Goal: Task Accomplishment & Management: Complete application form

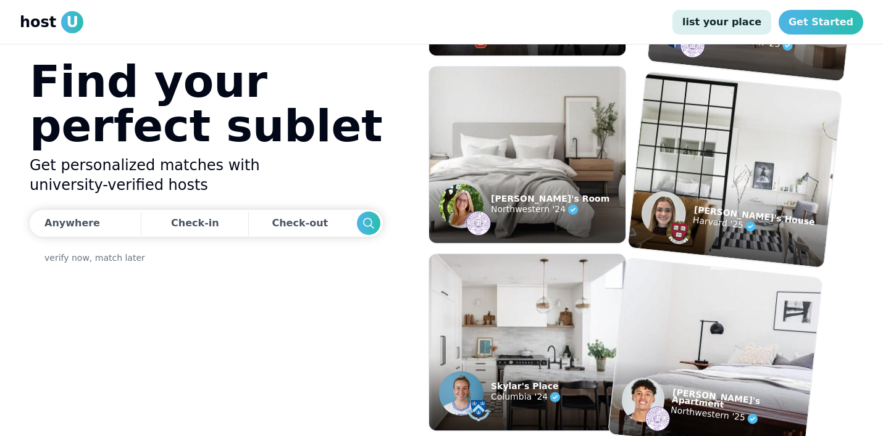
click at [740, 27] on link "list your place" at bounding box center [721, 22] width 99 height 25
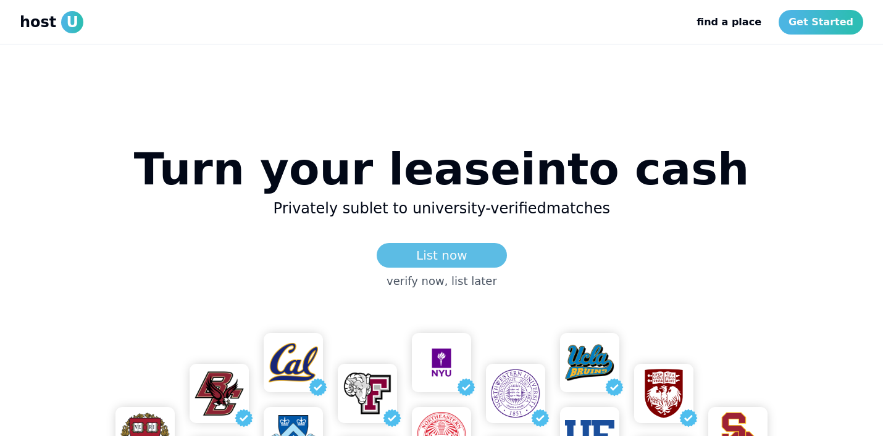
click at [457, 257] on link "List now" at bounding box center [442, 255] width 130 height 25
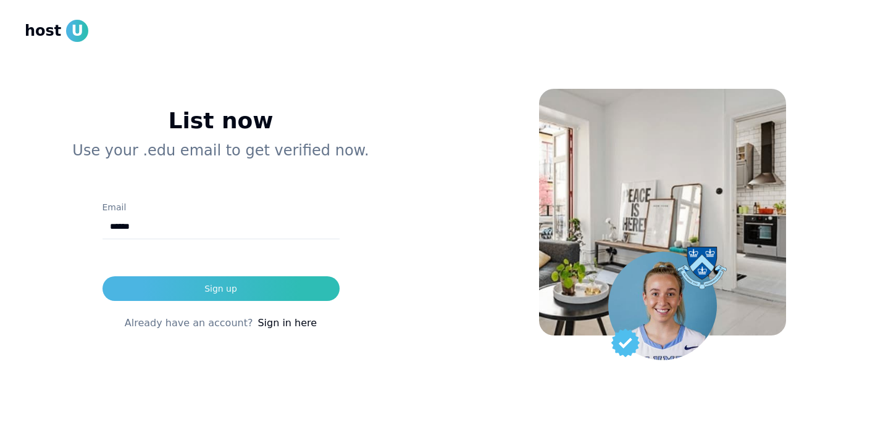
type input "**********"
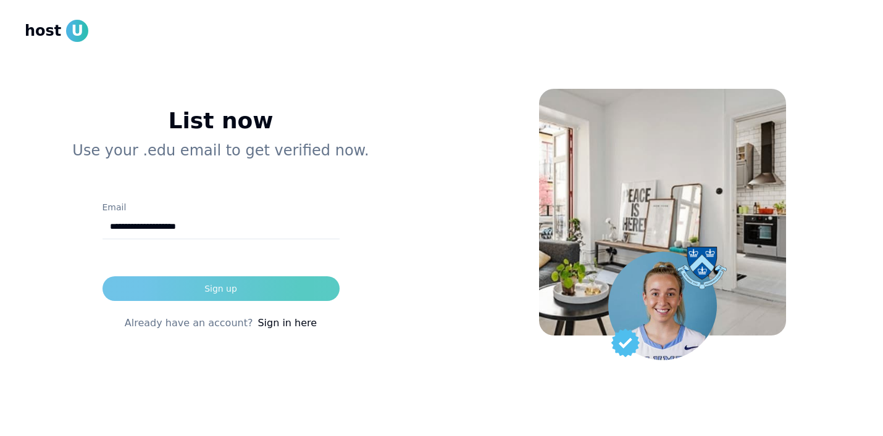
click at [227, 281] on button "Sign up" at bounding box center [220, 289] width 237 height 25
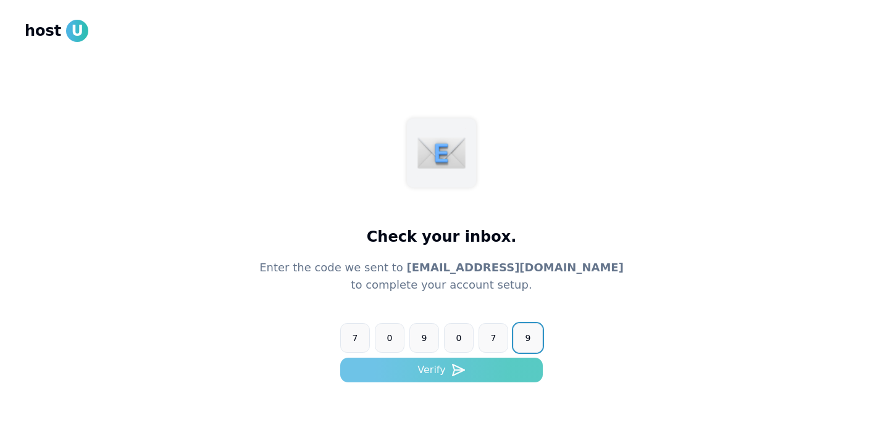
type input "******"
click at [405, 367] on button "Verify" at bounding box center [441, 370] width 202 height 25
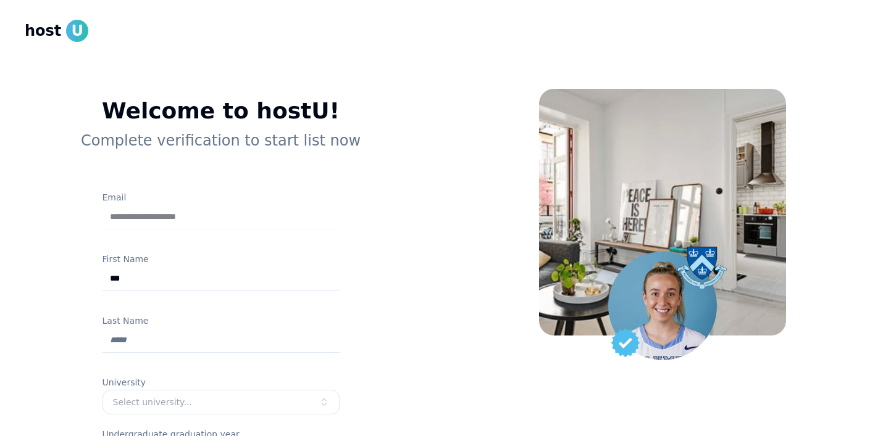
type input "****"
type input "*******"
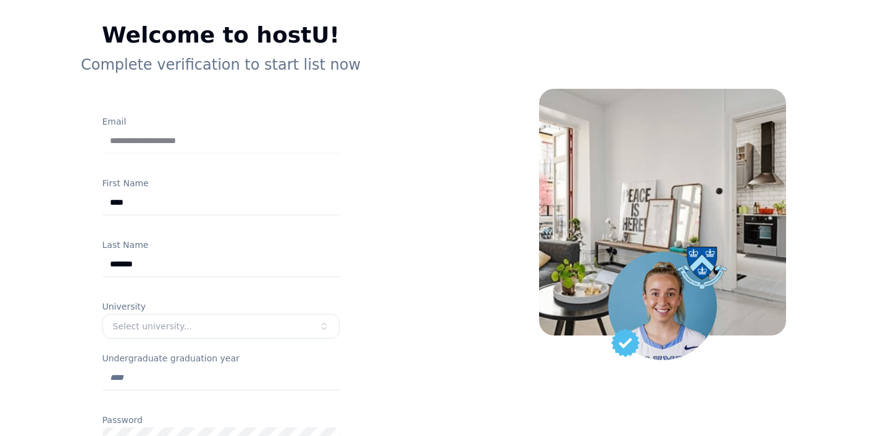
scroll to position [85, 0]
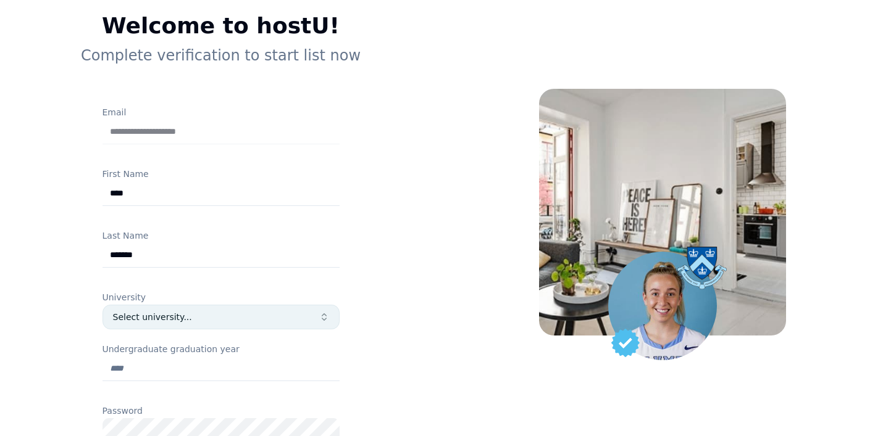
type input "****"
click at [144, 325] on button "Select university..." at bounding box center [220, 317] width 237 height 25
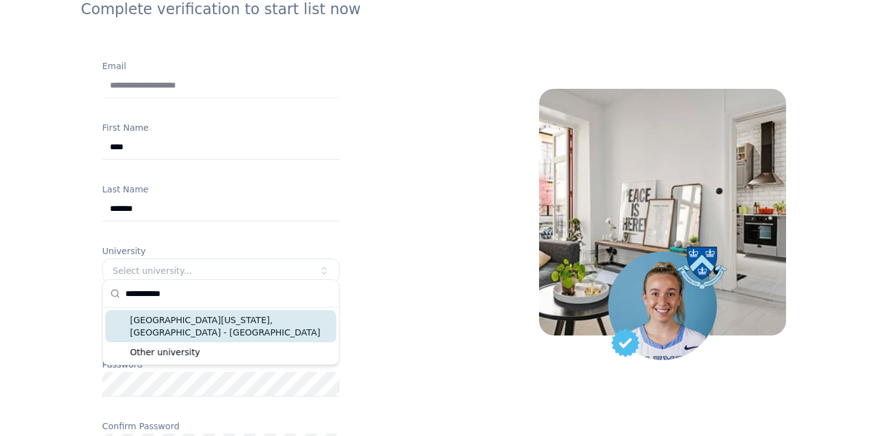
scroll to position [140, 0]
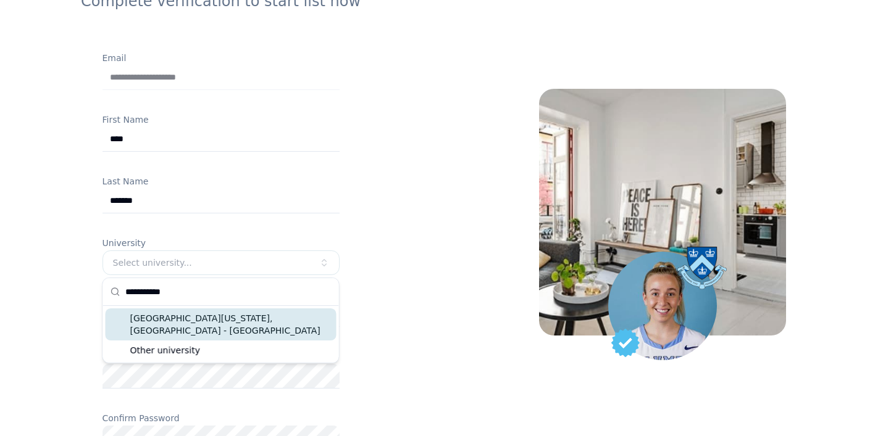
click at [130, 293] on input "**********" at bounding box center [228, 291] width 206 height 27
click at [190, 294] on input "**********" at bounding box center [228, 291] width 206 height 27
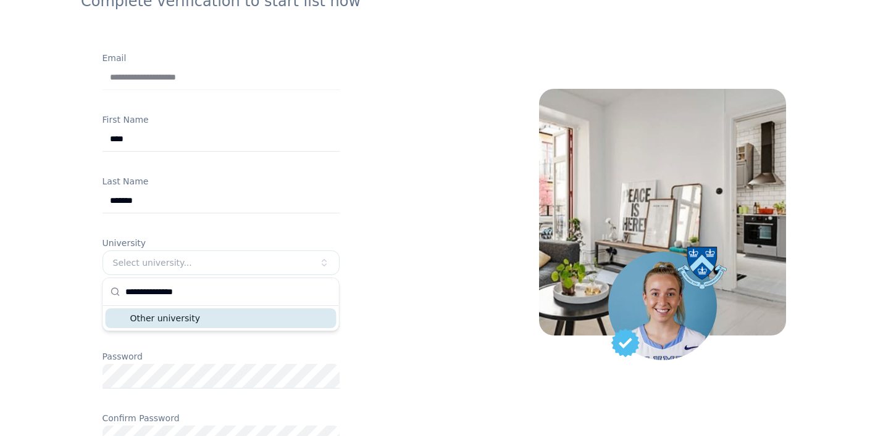
type input "**********"
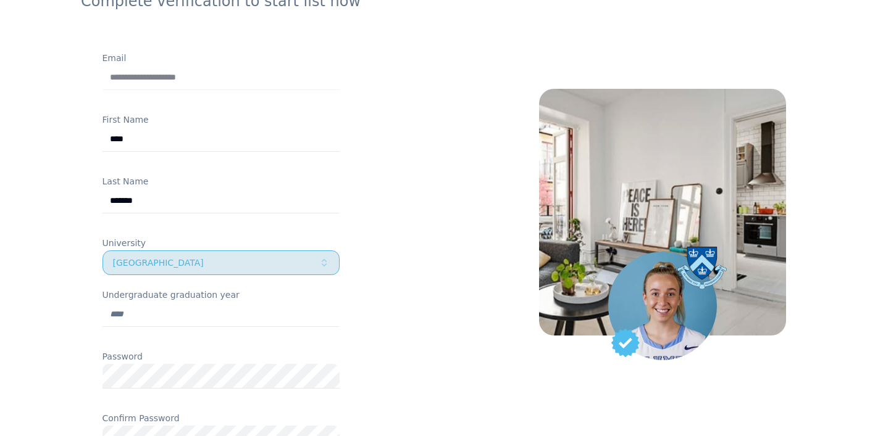
click at [201, 259] on div "[GEOGRAPHIC_DATA]" at bounding box center [216, 263] width 206 height 12
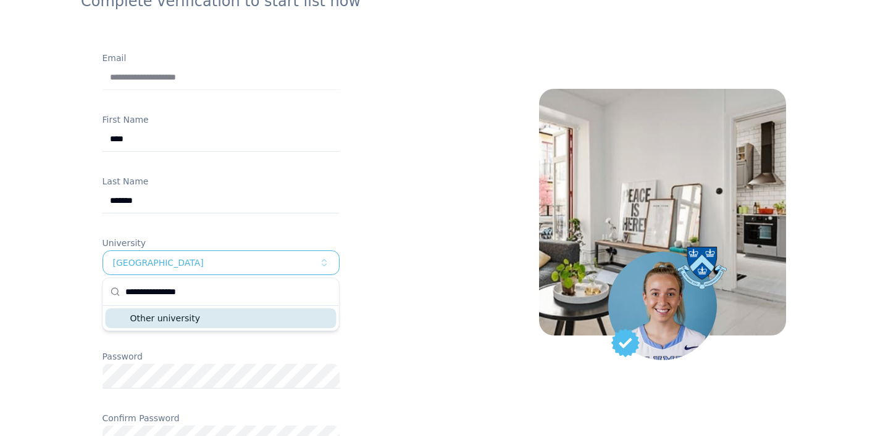
click at [210, 296] on input "**********" at bounding box center [228, 291] width 206 height 27
type input "**********"
click at [385, 278] on div "**********" at bounding box center [221, 268] width 392 height 716
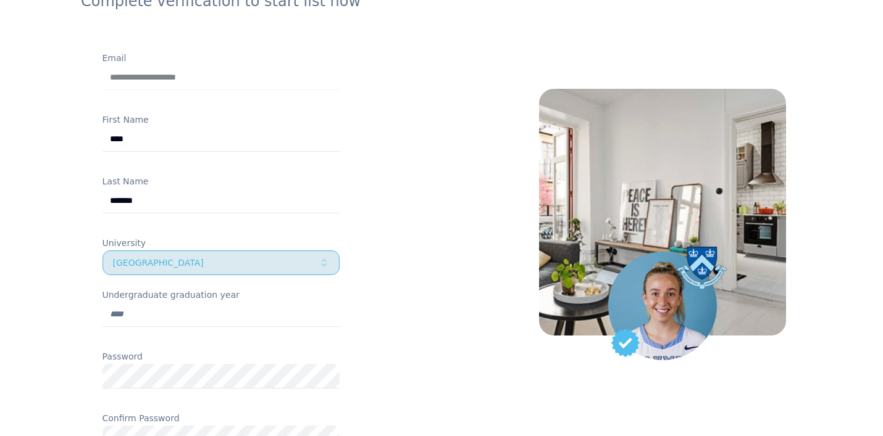
click at [239, 270] on button "[GEOGRAPHIC_DATA]" at bounding box center [220, 263] width 237 height 25
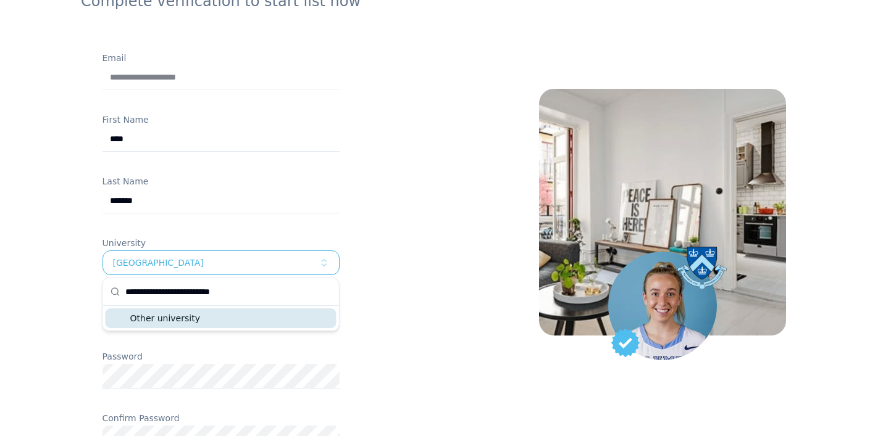
click at [238, 290] on input "**********" at bounding box center [228, 291] width 206 height 27
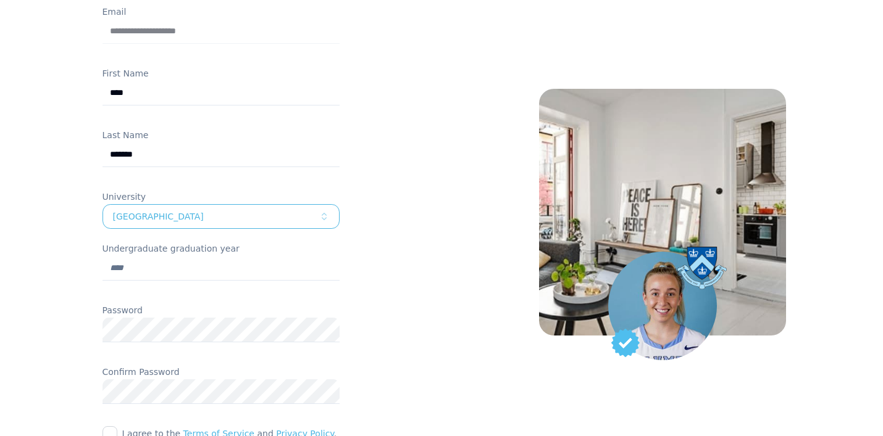
scroll to position [196, 0]
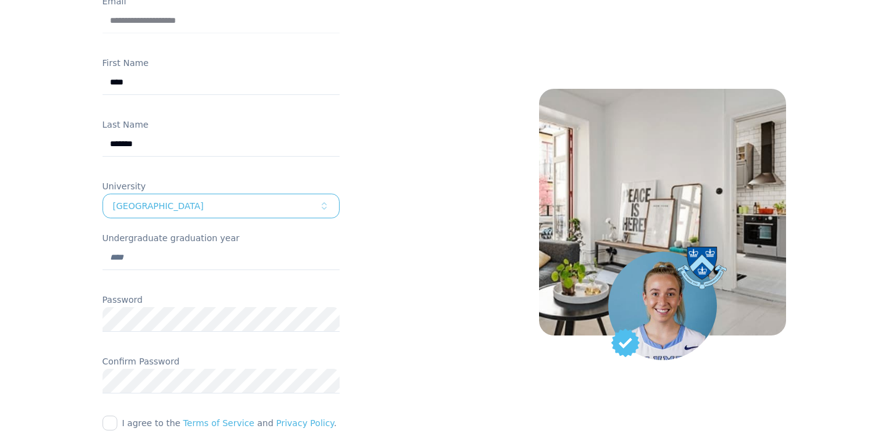
click at [209, 261] on input "Undergraduate graduation year" at bounding box center [220, 258] width 237 height 25
click at [191, 257] on input "Undergraduate graduation year" at bounding box center [220, 258] width 237 height 25
type input "****"
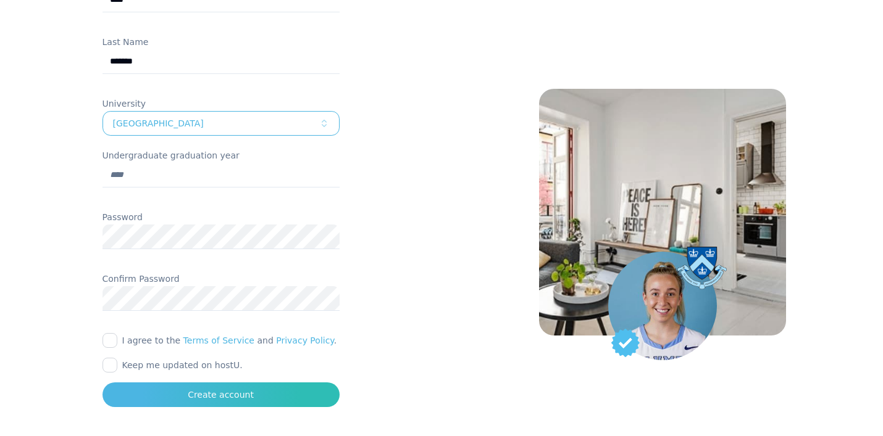
scroll to position [286, 0]
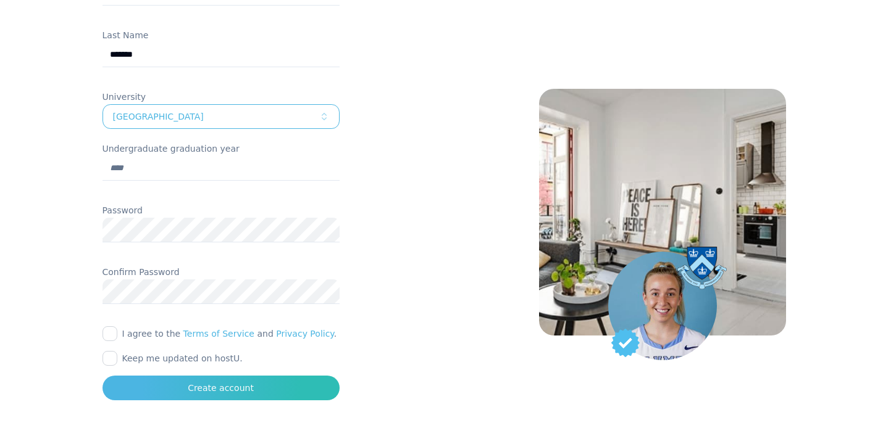
click at [114, 335] on button "I agree to the Terms of Service and Privacy Policy ." at bounding box center [109, 334] width 15 height 15
click at [114, 354] on button "Keep me updated on hostU." at bounding box center [109, 358] width 15 height 15
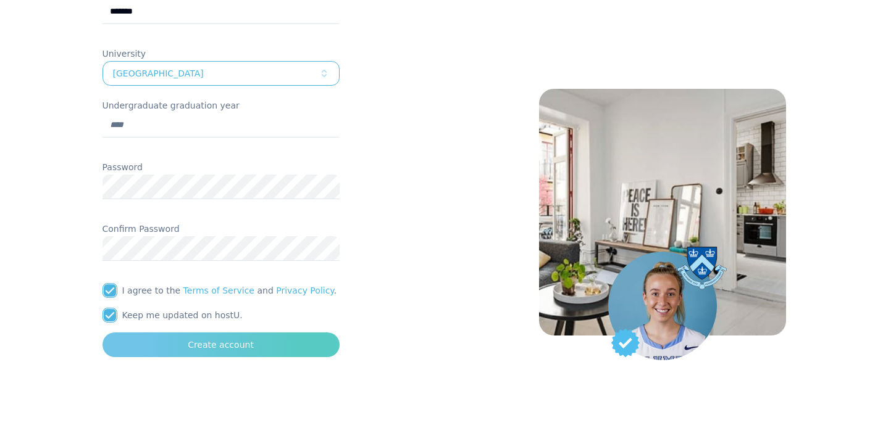
click at [208, 347] on div "Create account" at bounding box center [221, 345] width 66 height 12
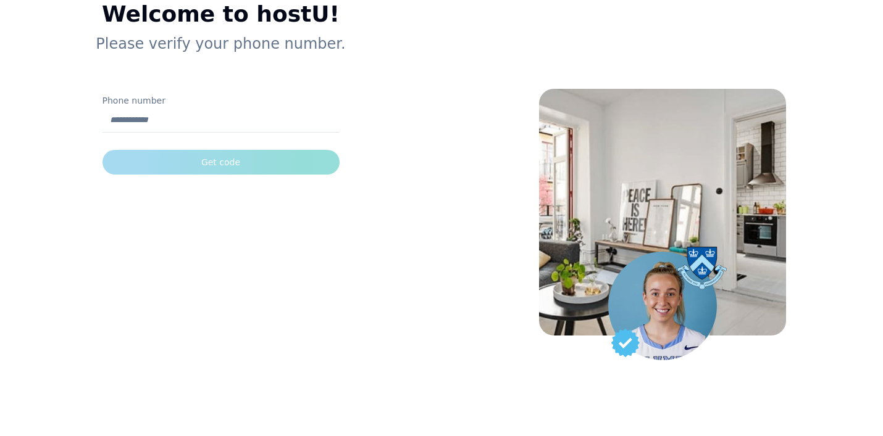
scroll to position [97, 0]
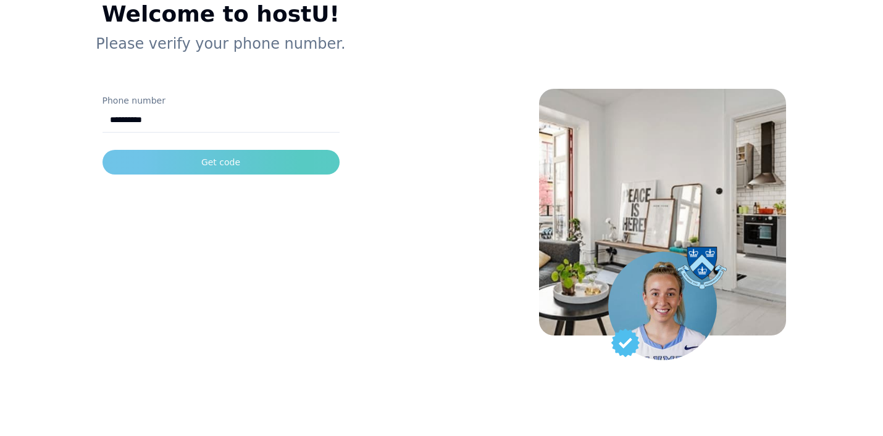
type input "**********"
click at [312, 167] on button "Get code" at bounding box center [220, 162] width 237 height 25
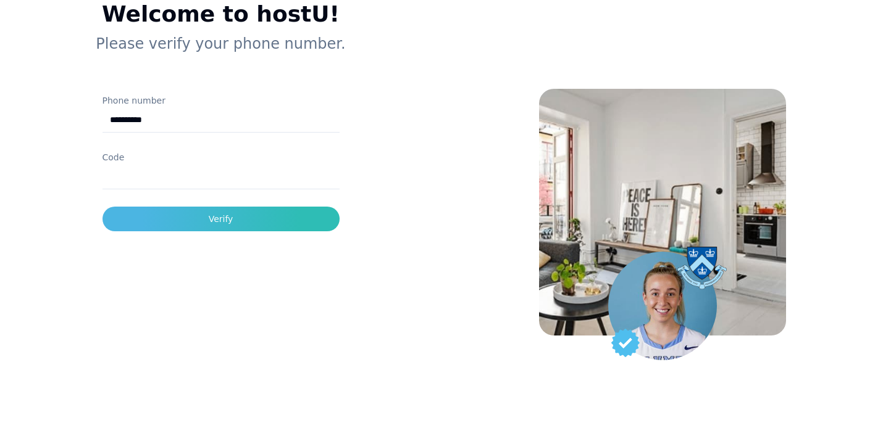
click at [203, 170] on input "Code" at bounding box center [220, 177] width 237 height 25
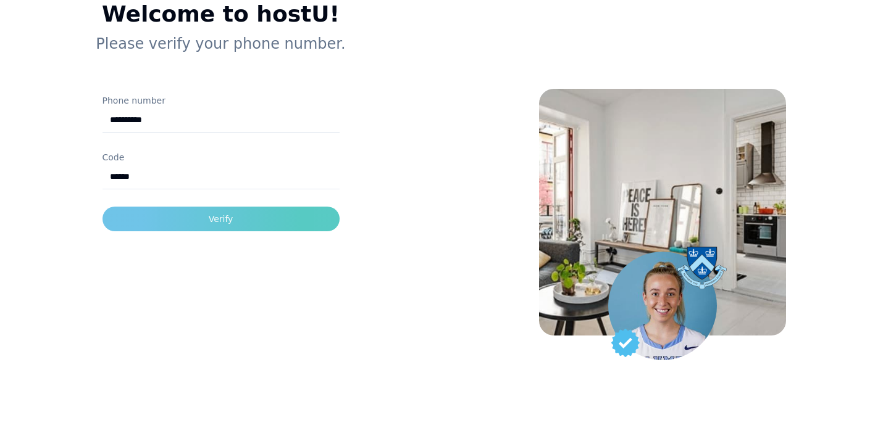
type input "******"
click at [207, 220] on button "Verify" at bounding box center [220, 219] width 237 height 25
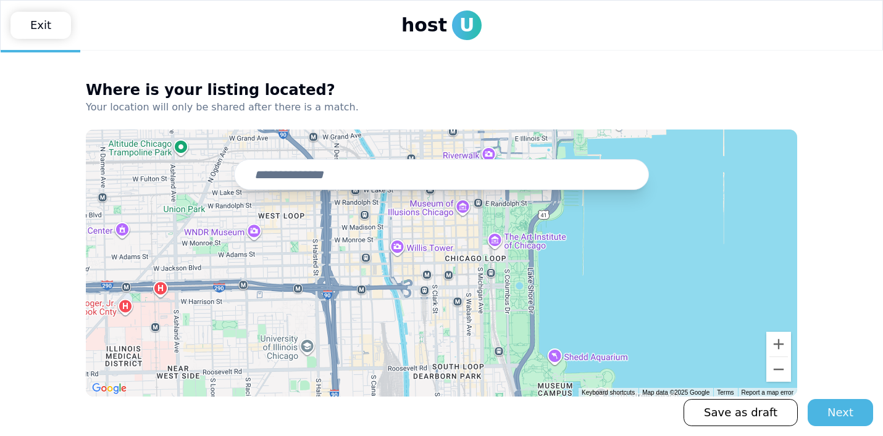
click at [302, 173] on input "text" at bounding box center [441, 174] width 415 height 31
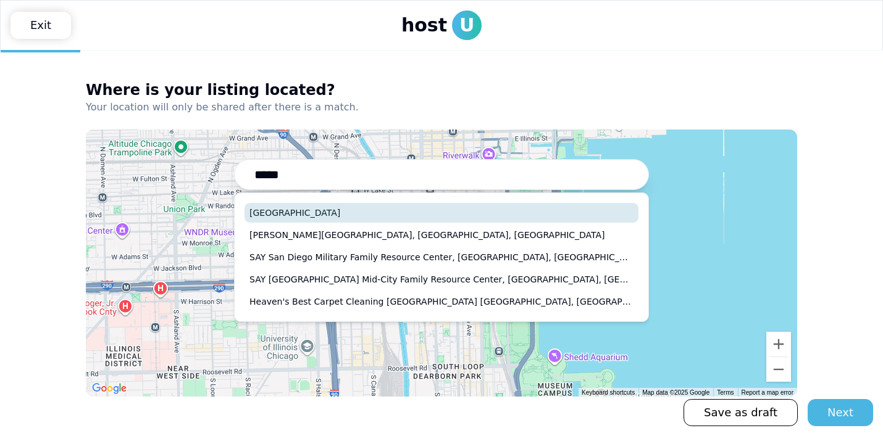
click at [304, 214] on button "[GEOGRAPHIC_DATA]" at bounding box center [441, 213] width 394 height 20
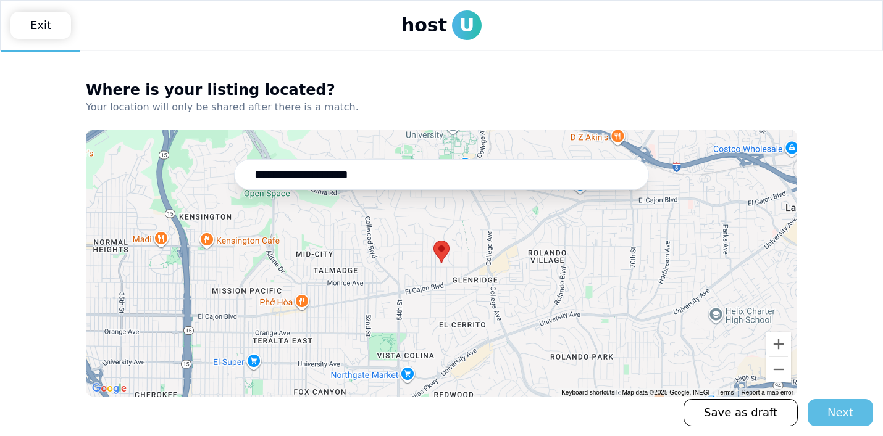
type input "**********"
click at [837, 413] on div "Next" at bounding box center [840, 412] width 26 height 17
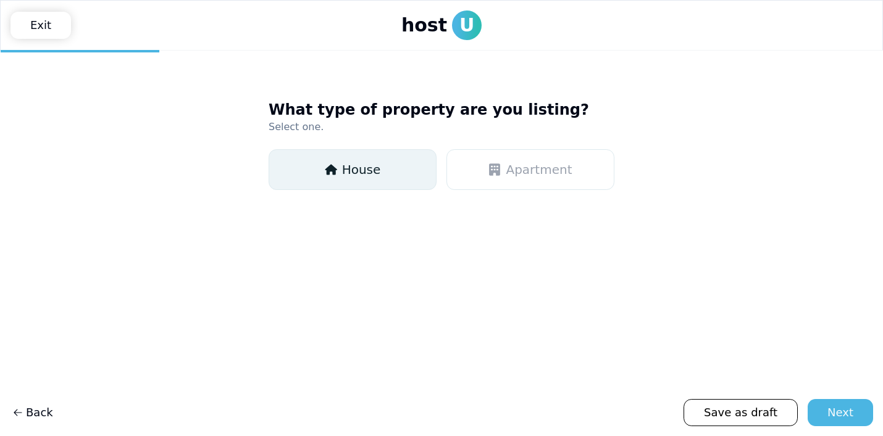
click at [367, 170] on span "House" at bounding box center [361, 169] width 39 height 17
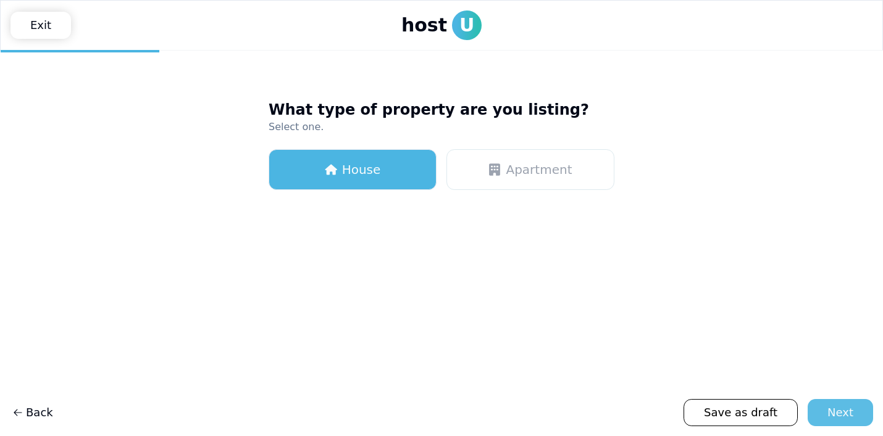
click at [833, 416] on div "Next" at bounding box center [840, 412] width 26 height 17
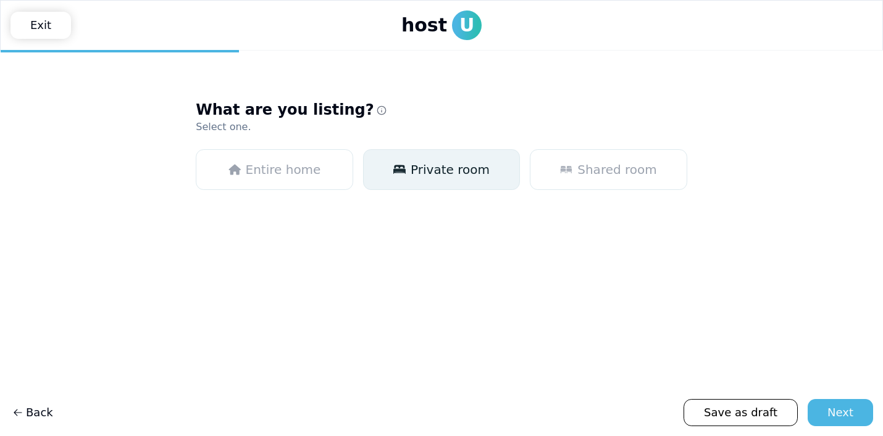
click at [465, 175] on span "Private room" at bounding box center [449, 169] width 79 height 17
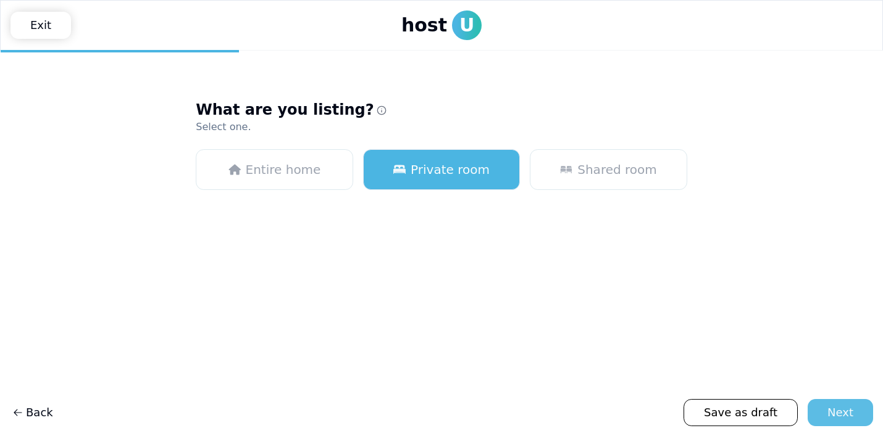
click at [831, 414] on div "Next" at bounding box center [840, 412] width 26 height 17
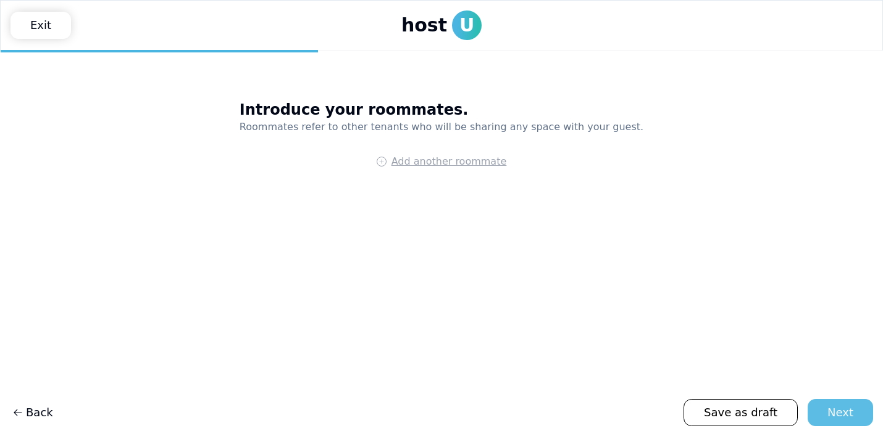
click at [847, 412] on div "Next" at bounding box center [840, 412] width 26 height 17
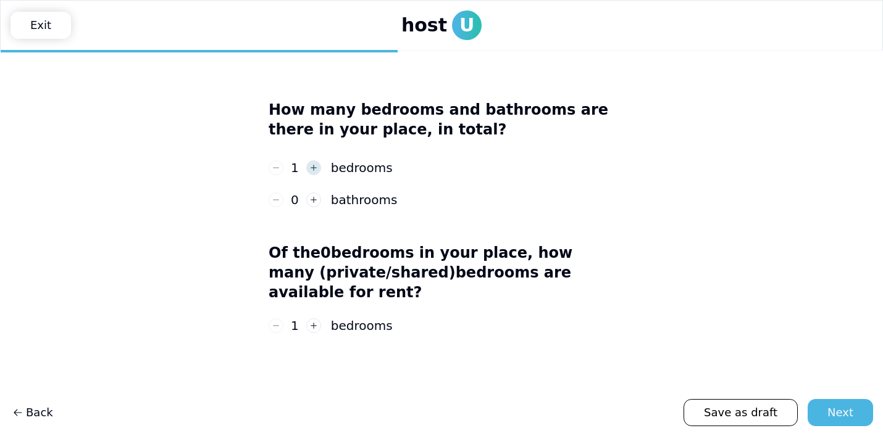
click at [309, 166] on icon "button" at bounding box center [313, 168] width 9 height 9
click at [317, 198] on icon "button" at bounding box center [313, 200] width 9 height 9
click at [317, 198] on button "button" at bounding box center [313, 200] width 15 height 15
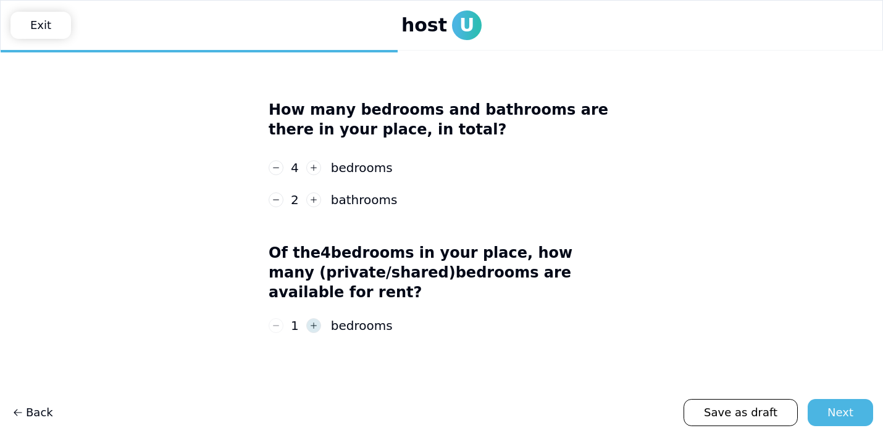
click at [315, 319] on button "button" at bounding box center [313, 326] width 15 height 15
click at [315, 322] on icon "button" at bounding box center [313, 326] width 9 height 9
click at [281, 319] on button "button" at bounding box center [276, 326] width 15 height 15
click at [277, 322] on icon "button" at bounding box center [276, 326] width 9 height 9
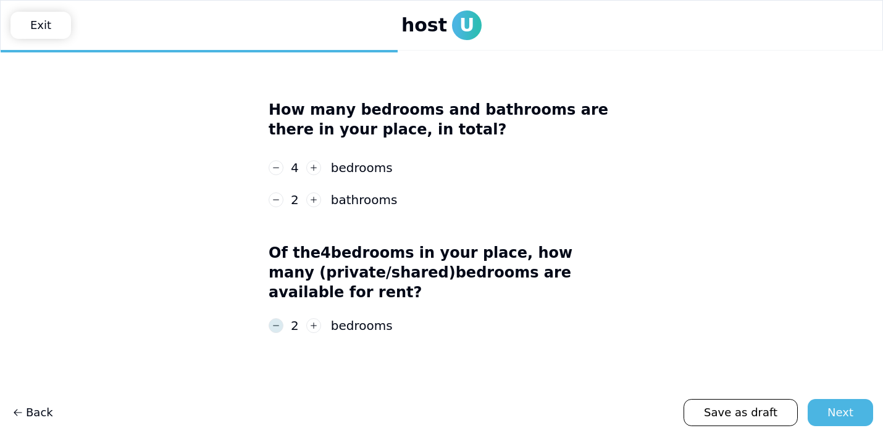
click at [277, 322] on icon "button" at bounding box center [276, 326] width 9 height 9
click at [839, 415] on div "Next" at bounding box center [840, 412] width 26 height 17
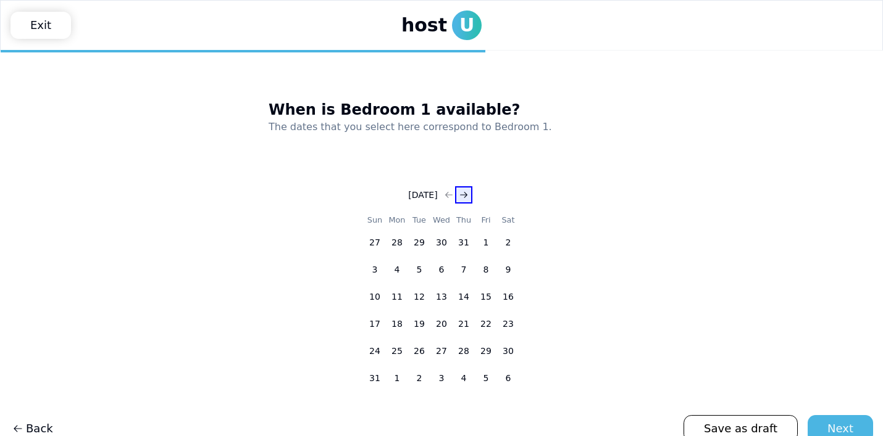
click at [472, 194] on button "Go to next month" at bounding box center [463, 194] width 17 height 17
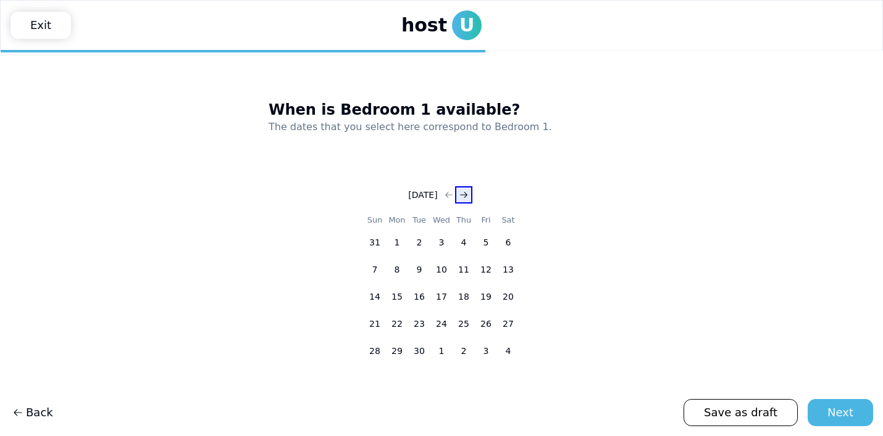
click at [472, 194] on button "Go to next month" at bounding box center [463, 194] width 17 height 17
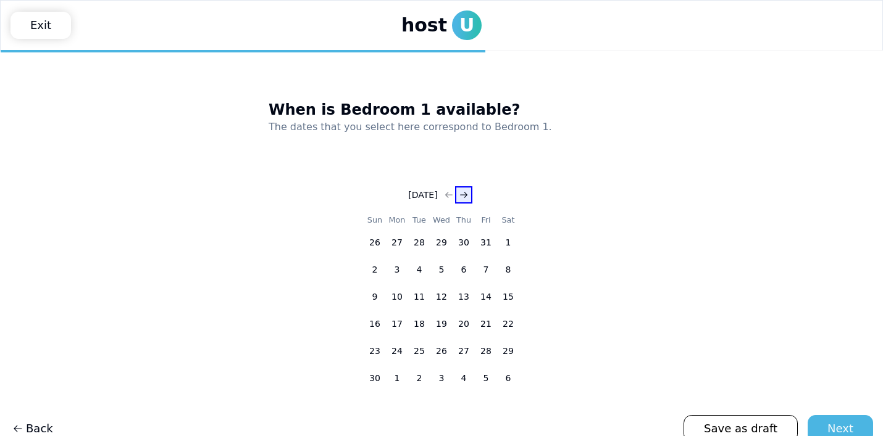
click at [472, 194] on button "Go to next month" at bounding box center [463, 194] width 17 height 17
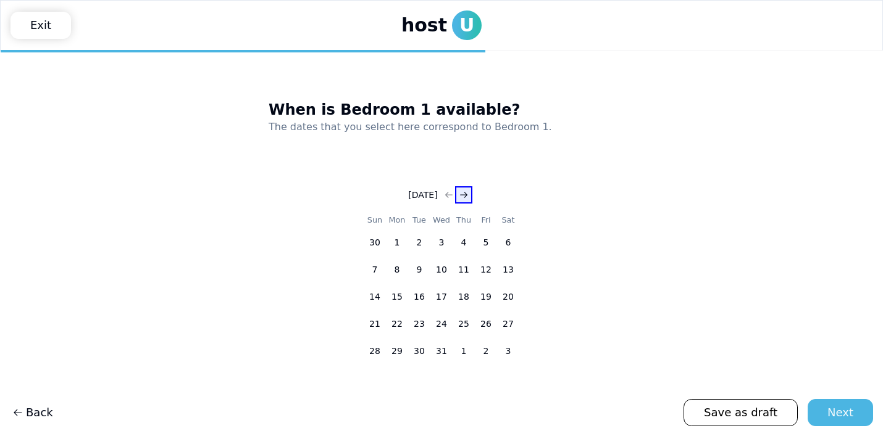
click at [472, 194] on button "Go to next month" at bounding box center [463, 194] width 17 height 17
click at [467, 243] on button "1" at bounding box center [463, 242] width 22 height 22
click at [469, 195] on icon "Go to next month" at bounding box center [464, 195] width 10 height 10
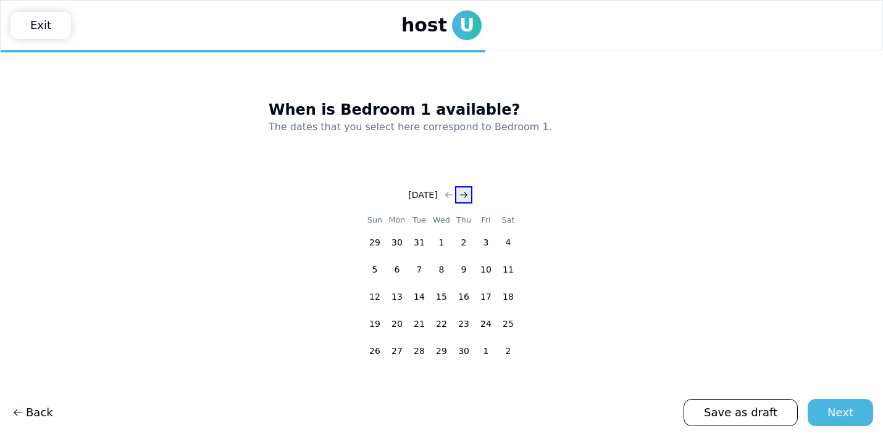
click at [469, 195] on icon "Go to next month" at bounding box center [464, 195] width 10 height 10
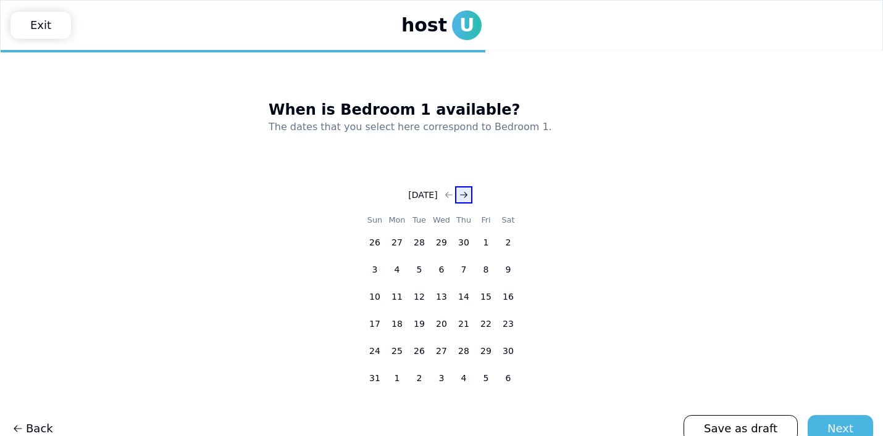
click at [469, 194] on icon "Go to next month" at bounding box center [464, 195] width 10 height 10
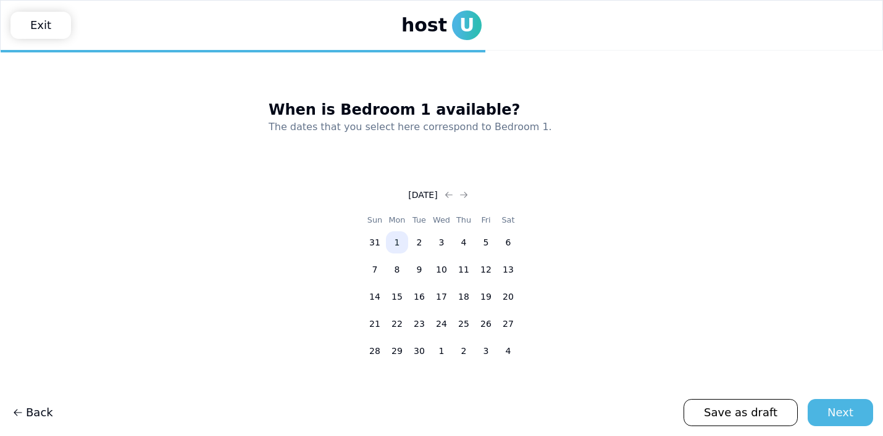
click at [394, 238] on button "1" at bounding box center [397, 242] width 22 height 22
click at [839, 417] on div "Next" at bounding box center [840, 412] width 26 height 17
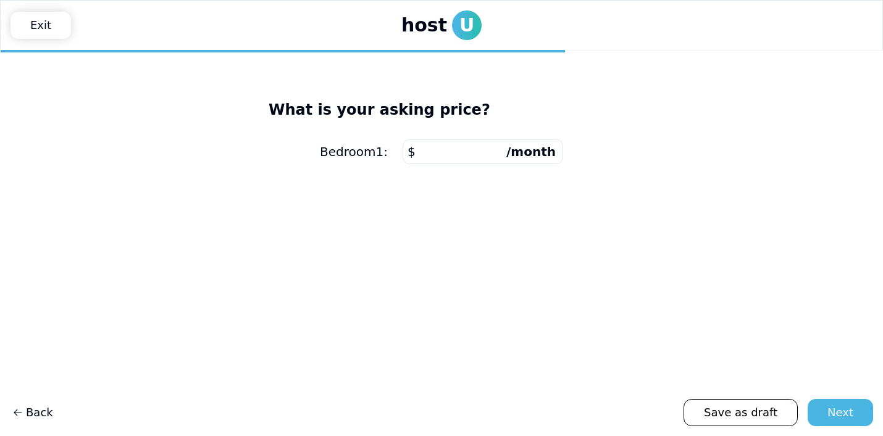
click at [479, 154] on input "number" at bounding box center [482, 152] width 160 height 25
type input "****"
click at [827, 408] on button "Next" at bounding box center [839, 412] width 65 height 27
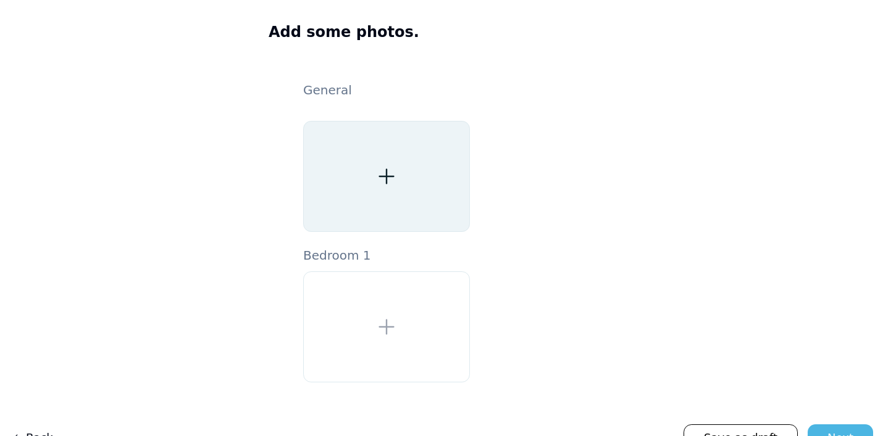
scroll to position [103, 0]
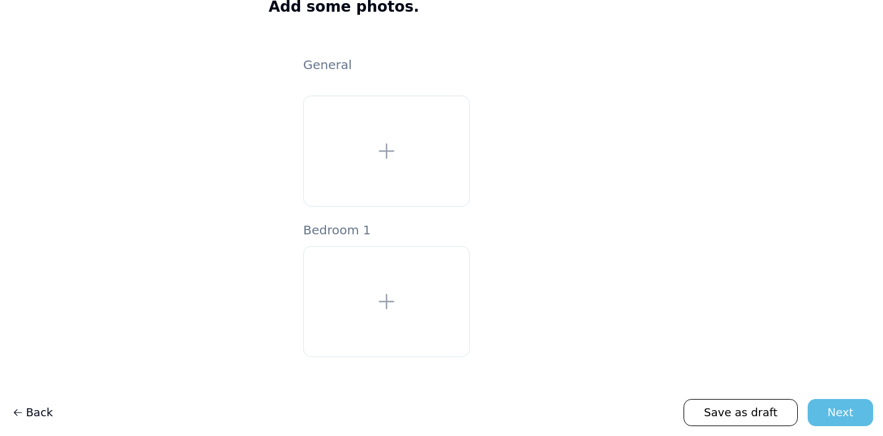
click at [849, 417] on div "Next" at bounding box center [840, 412] width 26 height 17
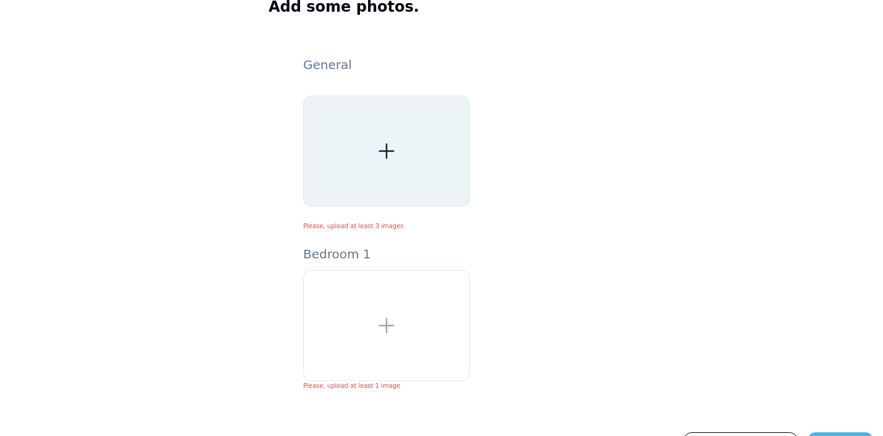
click at [389, 135] on div at bounding box center [386, 151] width 167 height 111
click at [370, 185] on div at bounding box center [386, 151] width 167 height 111
click at [383, 157] on icon at bounding box center [386, 151] width 22 height 22
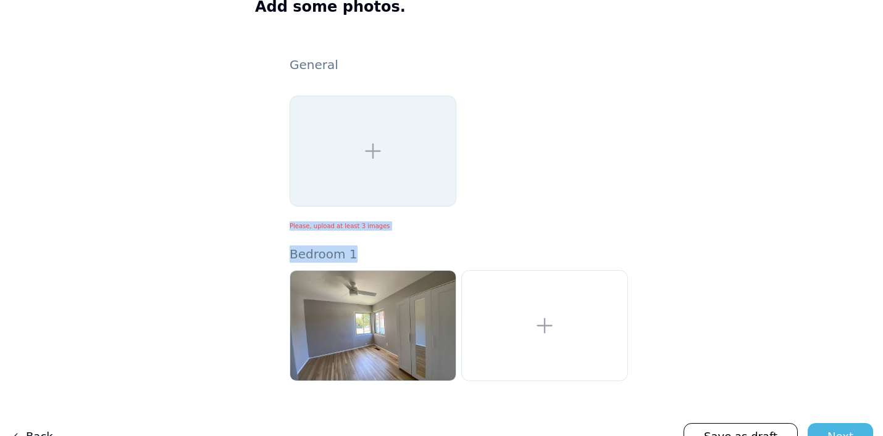
drag, startPoint x: 408, startPoint y: 153, endPoint x: 401, endPoint y: 246, distance: 92.8
click at [401, 246] on form "General Please, upload at least 3 images Bedroom 1" at bounding box center [458, 218] width 338 height 325
click at [372, 169] on div at bounding box center [372, 151] width 167 height 111
drag, startPoint x: 377, startPoint y: 140, endPoint x: 606, endPoint y: 143, distance: 229.6
click at [607, 143] on fieldset at bounding box center [458, 151] width 338 height 111
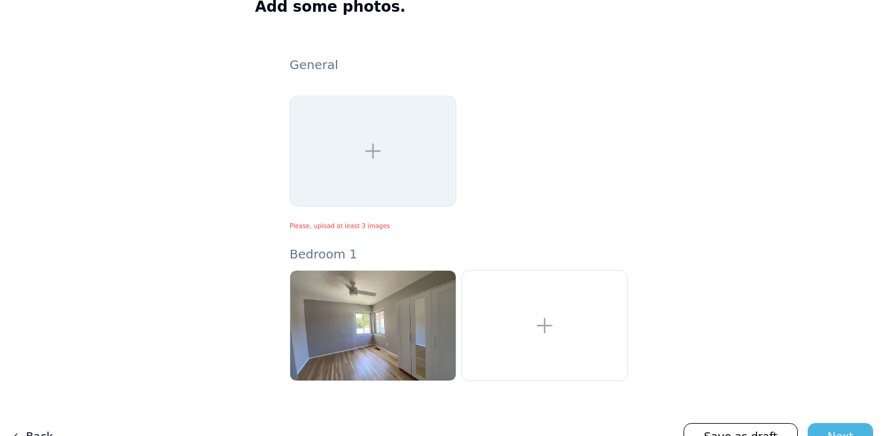
click at [365, 155] on icon at bounding box center [373, 151] width 22 height 22
click at [381, 148] on icon at bounding box center [373, 151] width 22 height 22
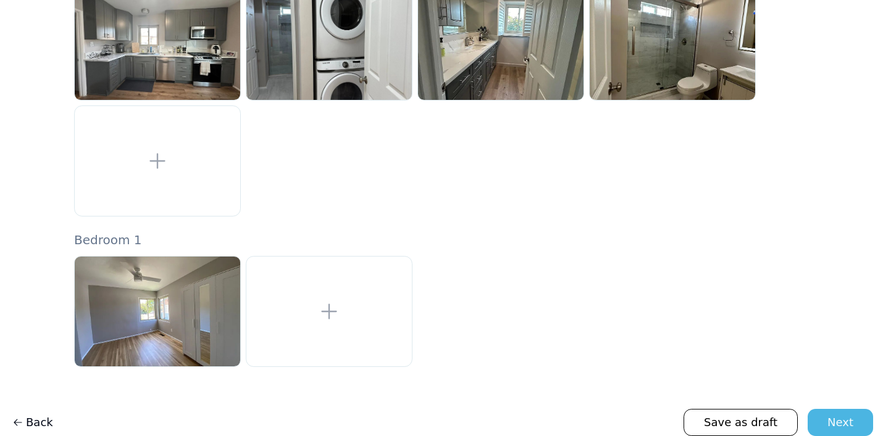
scroll to position [219, 0]
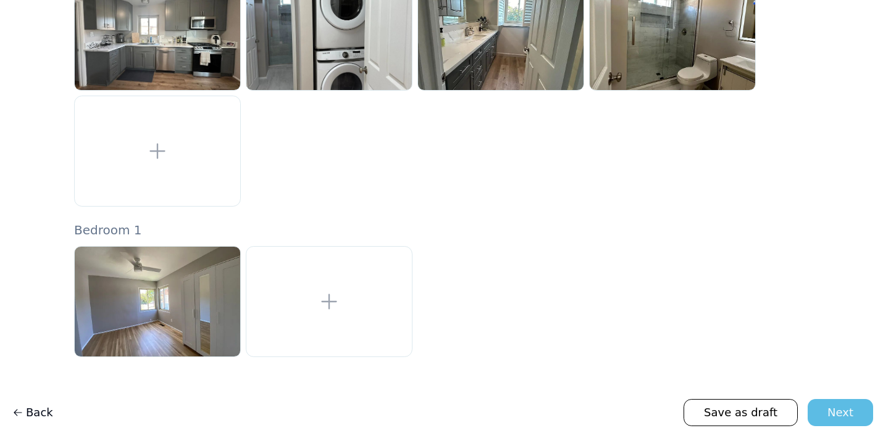
click at [842, 418] on div "Next" at bounding box center [840, 412] width 26 height 17
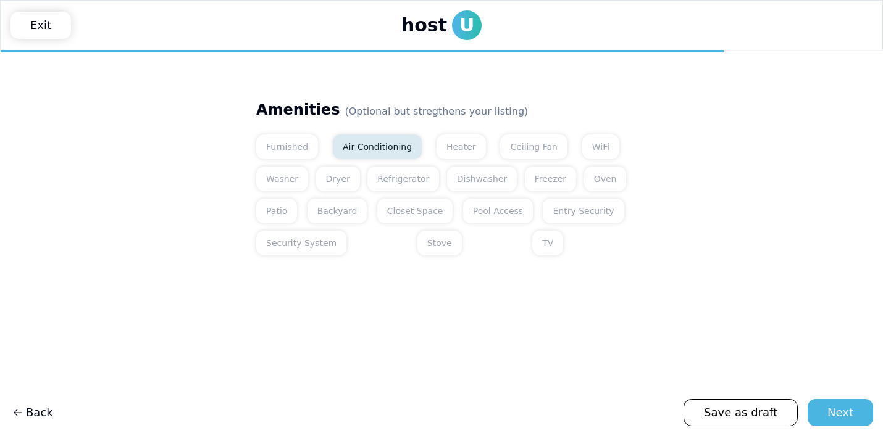
click at [360, 145] on button "Air Conditioning" at bounding box center [377, 147] width 89 height 25
click at [342, 170] on button "Dryer" at bounding box center [338, 179] width 44 height 25
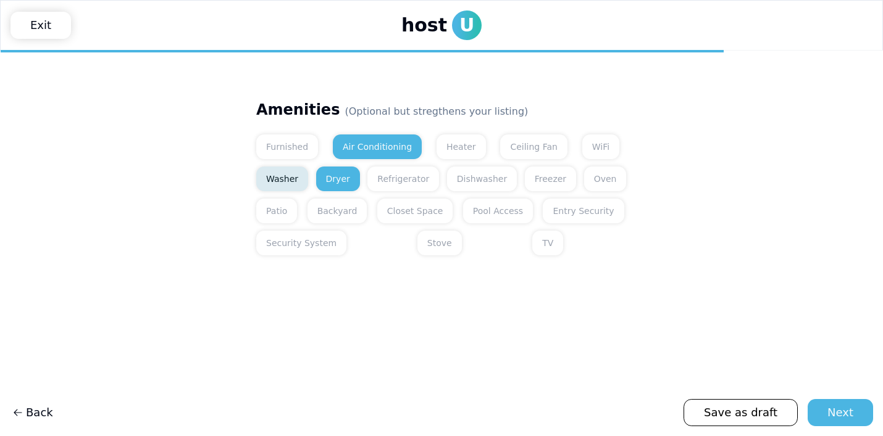
click at [293, 172] on button "Washer" at bounding box center [282, 179] width 52 height 25
click at [318, 199] on button "Backyard" at bounding box center [337, 211] width 60 height 25
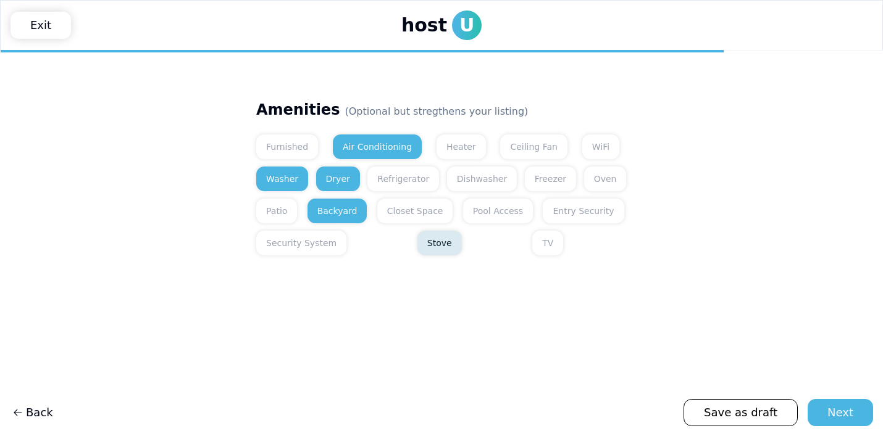
click at [417, 244] on button "Stove" at bounding box center [439, 243] width 44 height 25
click at [516, 135] on button "Ceiling Fan" at bounding box center [533, 147] width 67 height 25
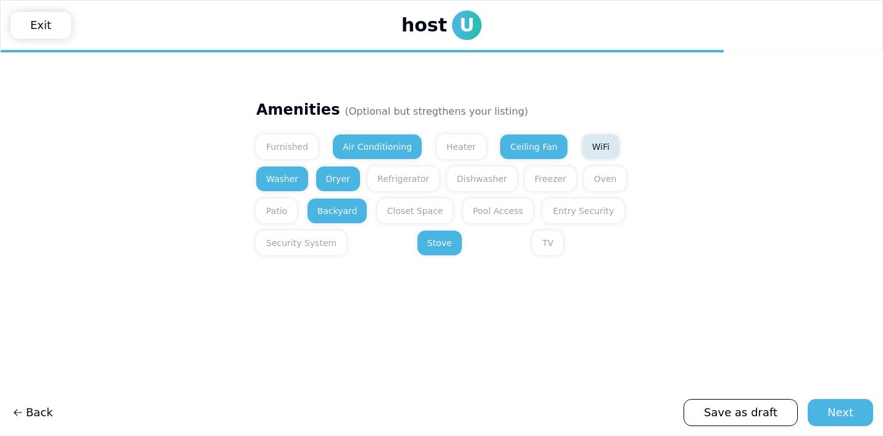
click at [582, 136] on button "WiFi" at bounding box center [600, 147] width 37 height 25
click at [467, 178] on button "Dishwasher" at bounding box center [482, 179] width 70 height 25
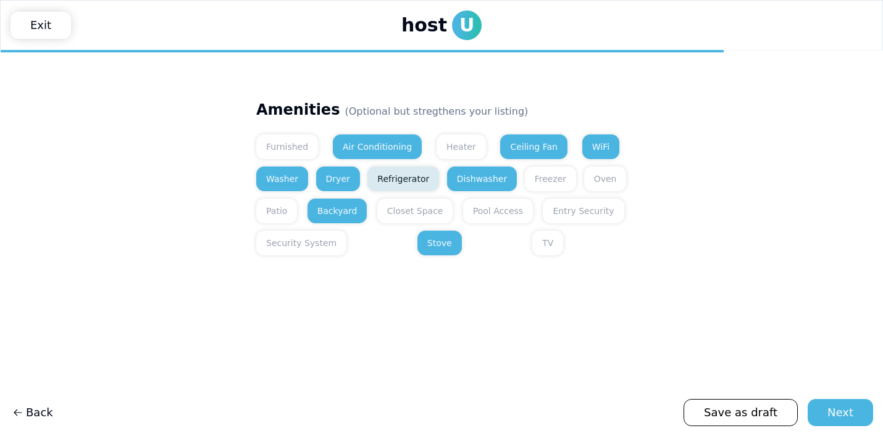
click at [417, 172] on button "Refrigerator" at bounding box center [403, 179] width 72 height 25
click at [549, 212] on button "Entry Security" at bounding box center [583, 211] width 81 height 25
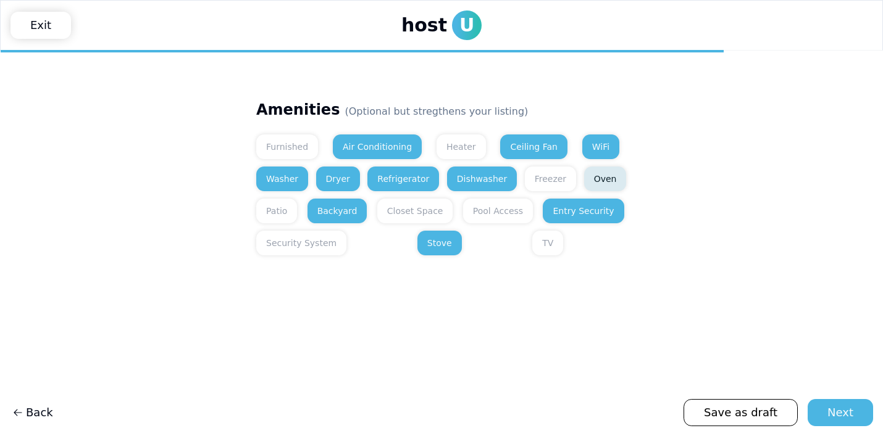
click at [604, 172] on button "Oven" at bounding box center [605, 179] width 43 height 25
click at [285, 141] on button "Furnished" at bounding box center [287, 147] width 62 height 25
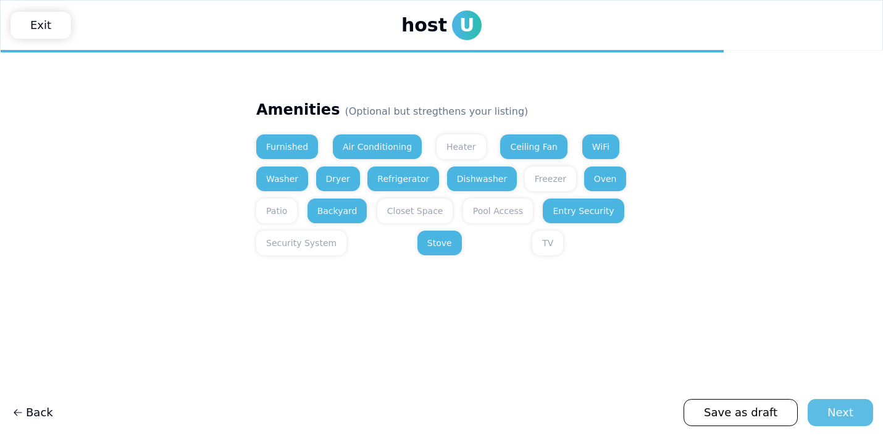
click at [856, 412] on button "Next" at bounding box center [839, 412] width 65 height 27
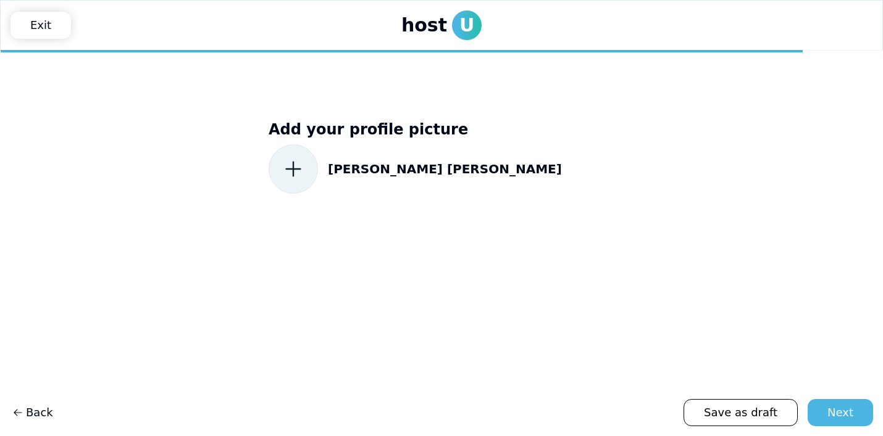
click at [300, 164] on icon at bounding box center [293, 169] width 22 height 22
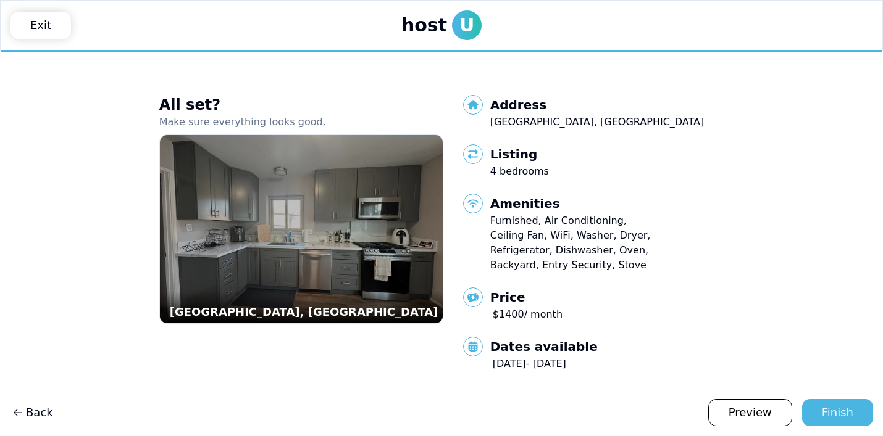
click at [483, 154] on icon at bounding box center [473, 154] width 20 height 20
click at [528, 160] on span "Listing" at bounding box center [513, 154] width 47 height 17
click at [531, 225] on p "Furnished, Air Conditioning, Ceiling Fan, WiFi, Washer, Dryer, Refrigerator, Di…" at bounding box center [570, 243] width 160 height 59
click at [738, 418] on link "Preview" at bounding box center [750, 412] width 84 height 27
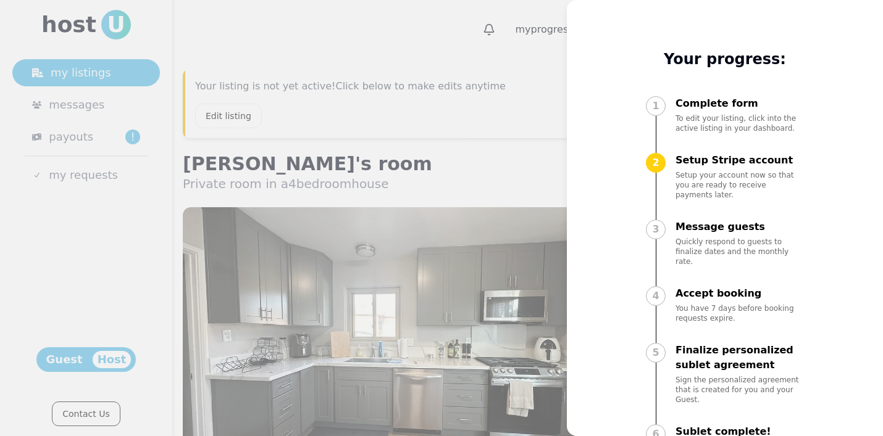
click at [716, 250] on div "3 Message guests Quickly respond to guests to finalize dates and the monthly ra…" at bounding box center [725, 254] width 158 height 69
click at [576, 81] on div "My progress Your progress: 1 Complete form To edit your listing, click into the…" at bounding box center [725, 218] width 316 height 436
click at [535, 85] on div at bounding box center [441, 218] width 883 height 436
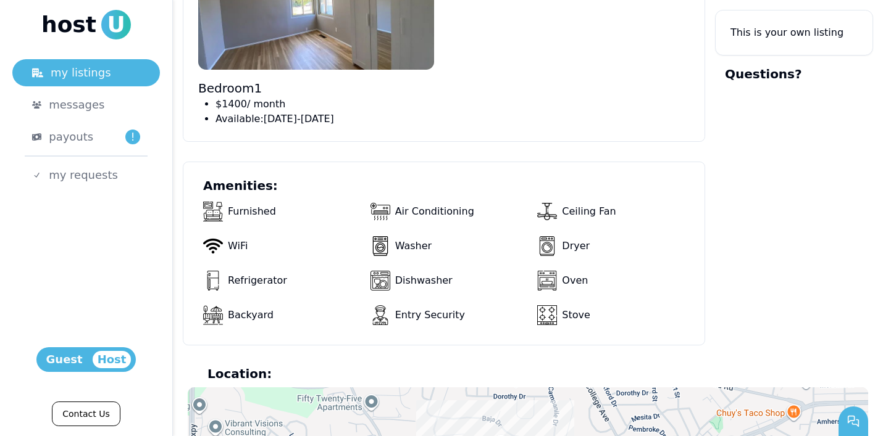
scroll to position [766, 0]
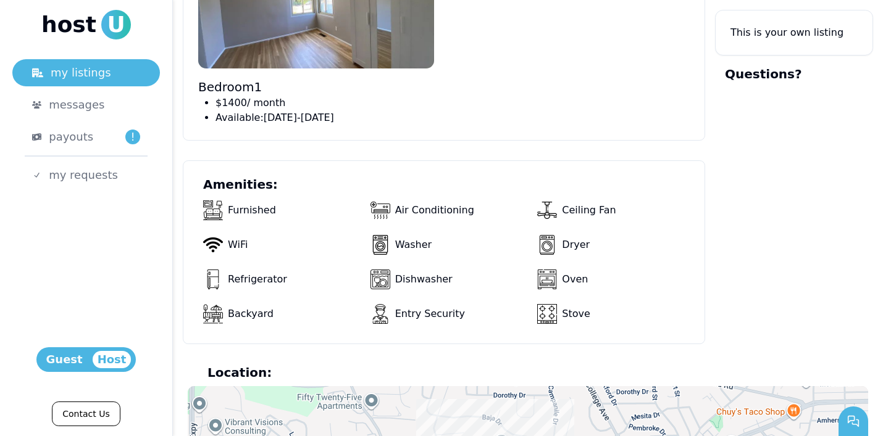
click at [420, 314] on div "Entry Security" at bounding box center [451, 314] width 162 height 30
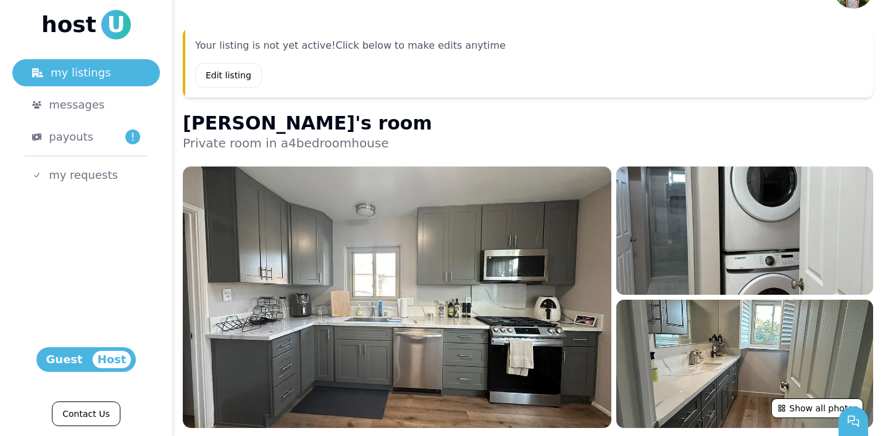
scroll to position [0, 0]
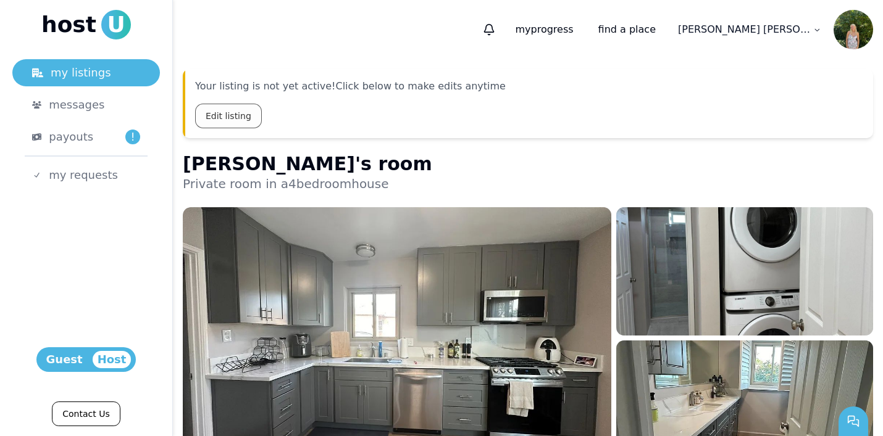
click at [243, 117] on link "Edit listing" at bounding box center [228, 116] width 67 height 25
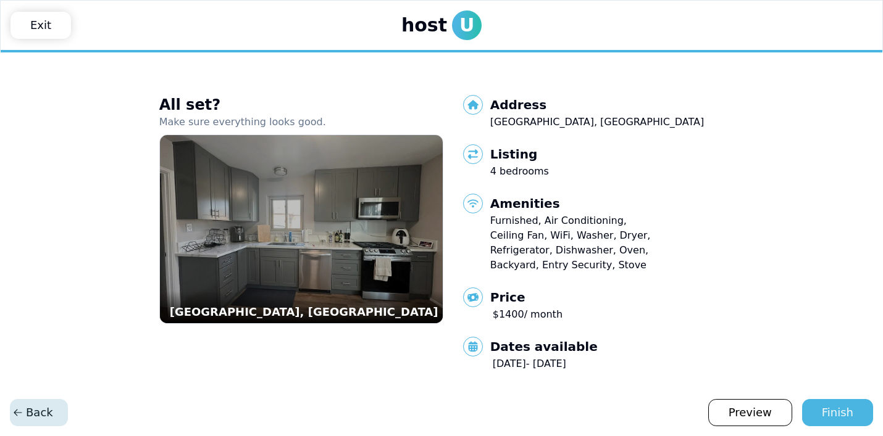
click at [36, 407] on span "Back" at bounding box center [32, 412] width 41 height 17
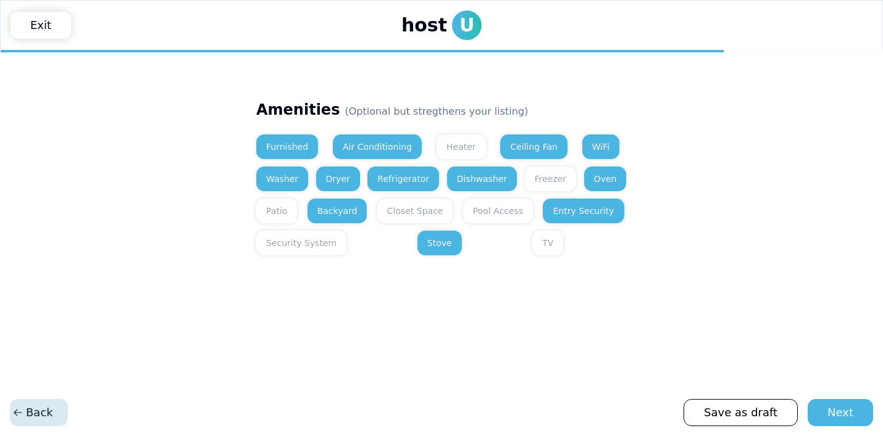
click at [33, 420] on span "Back" at bounding box center [32, 412] width 41 height 17
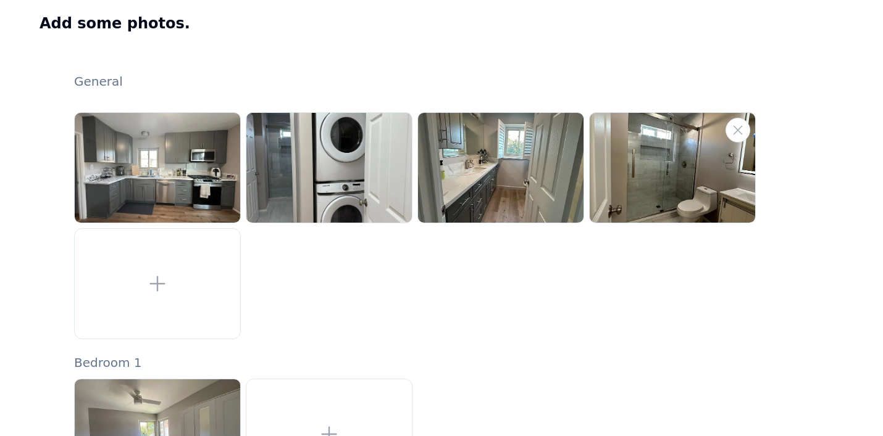
scroll to position [219, 0]
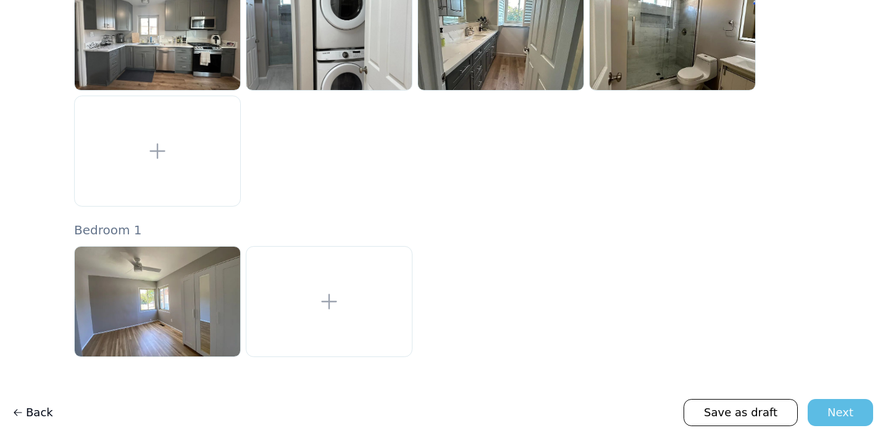
click at [831, 407] on div "Next" at bounding box center [840, 412] width 26 height 17
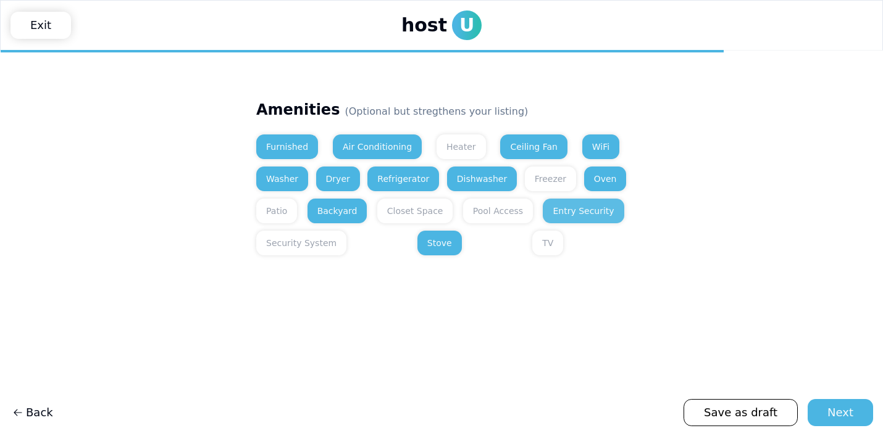
click at [545, 216] on button "Entry Security" at bounding box center [583, 211] width 81 height 25
click at [838, 417] on div "Next" at bounding box center [840, 412] width 26 height 17
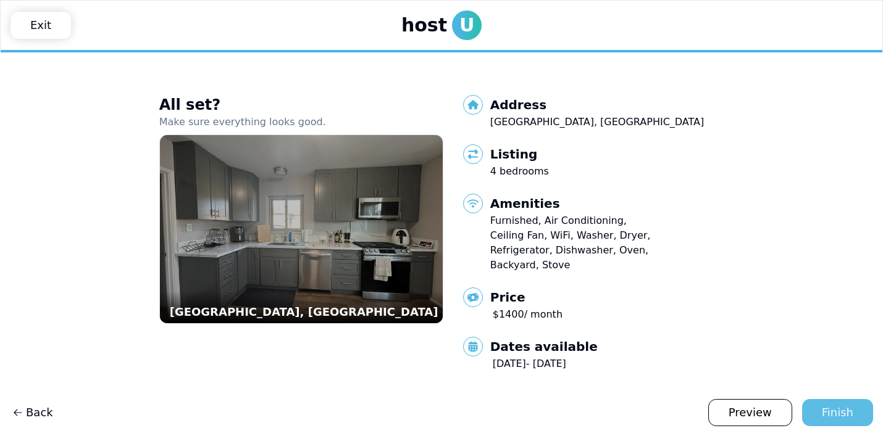
click at [841, 417] on div "Finish" at bounding box center [837, 412] width 31 height 17
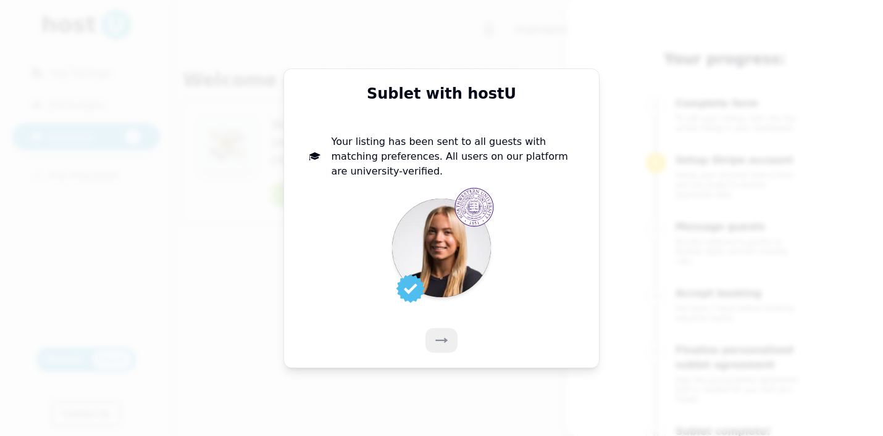
click at [449, 341] on button at bounding box center [441, 340] width 32 height 25
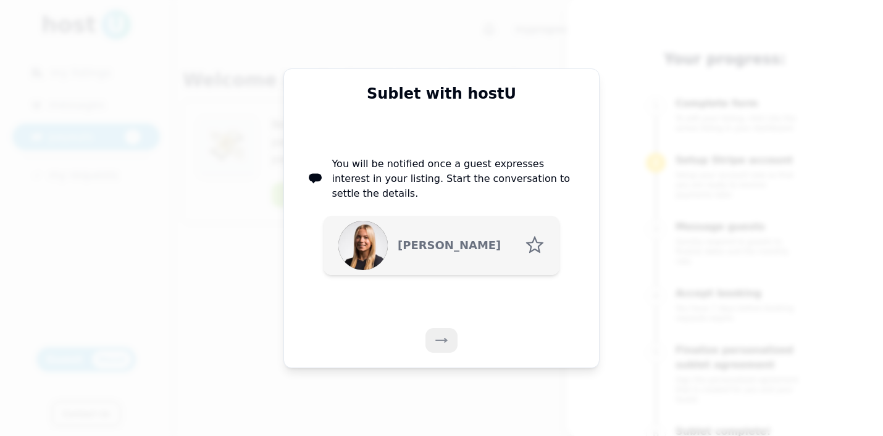
click at [442, 337] on icon at bounding box center [441, 341] width 12 height 12
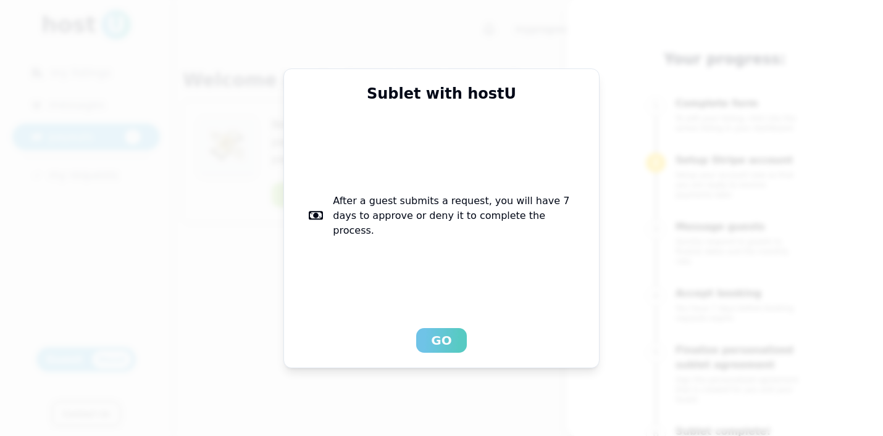
click at [431, 338] on button "Go" at bounding box center [441, 340] width 50 height 25
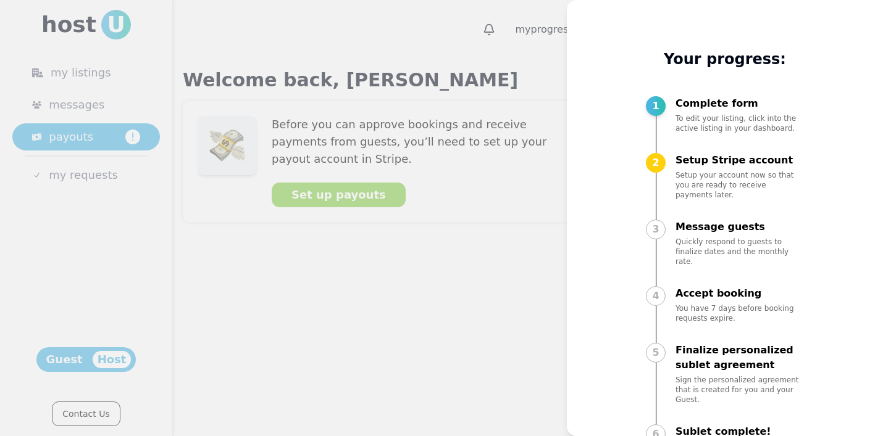
click at [504, 262] on div at bounding box center [441, 218] width 883 height 436
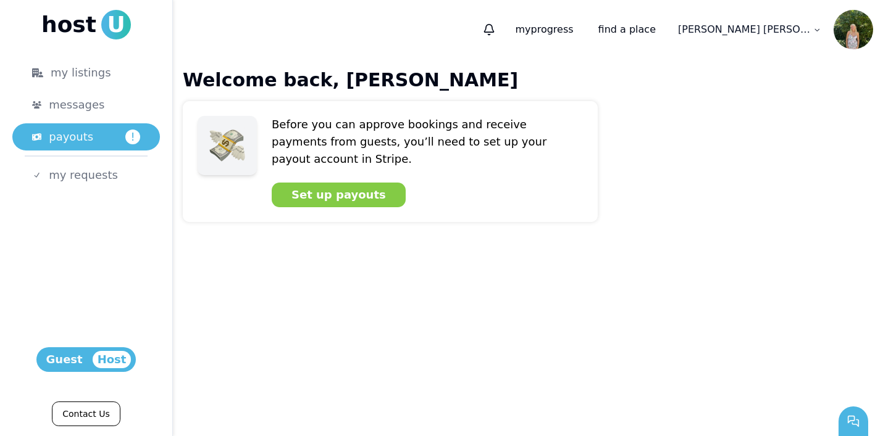
click at [808, 30] on html "host U my listings messages payouts ! my requests Host Guest Contact Us 1 my pr…" at bounding box center [441, 218] width 883 height 436
click at [790, 58] on button "profile" at bounding box center [780, 60] width 27 height 12
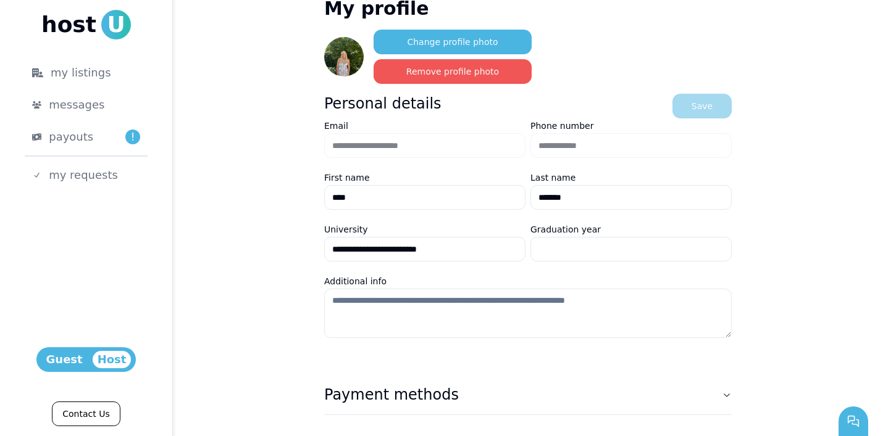
scroll to position [145, 0]
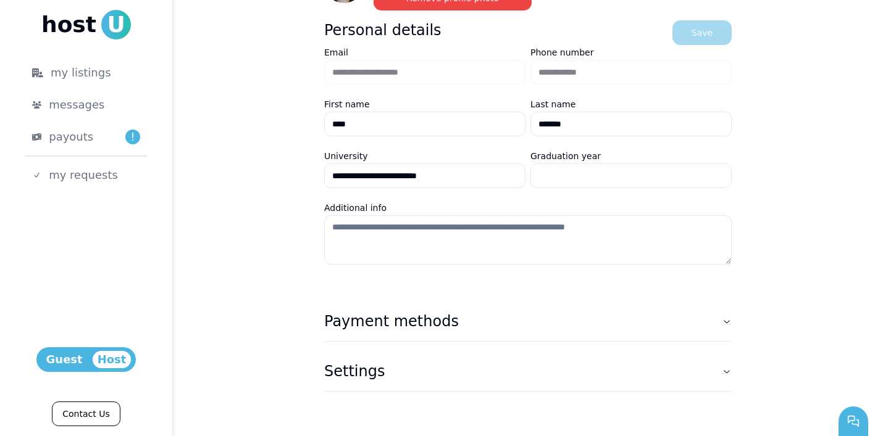
click at [410, 257] on textarea "Additional info" at bounding box center [527, 239] width 407 height 49
type textarea "**********"
drag, startPoint x: 403, startPoint y: 227, endPoint x: 319, endPoint y: 227, distance: 83.9
click at [319, 227] on div "**********" at bounding box center [528, 175] width 710 height 522
click at [251, 214] on div "**********" at bounding box center [528, 175] width 710 height 522
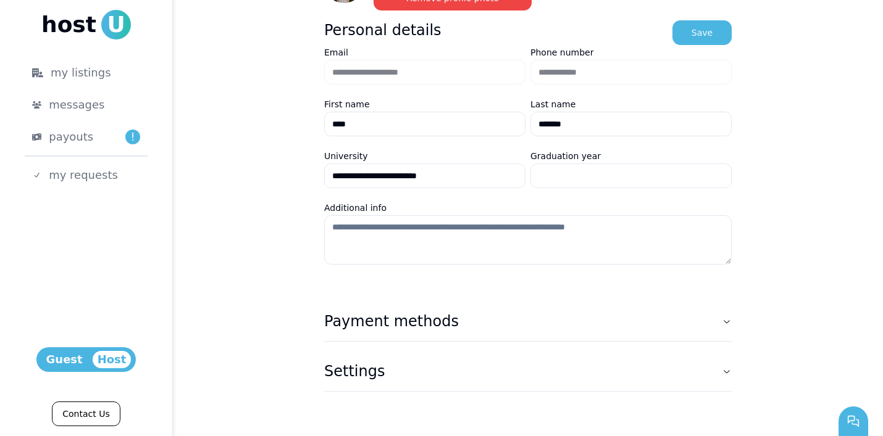
click at [467, 239] on textarea "Additional info" at bounding box center [527, 239] width 407 height 49
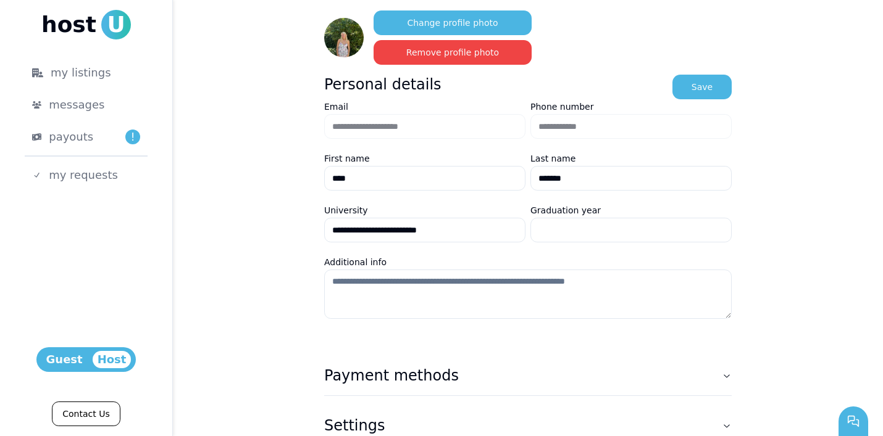
scroll to position [86, 0]
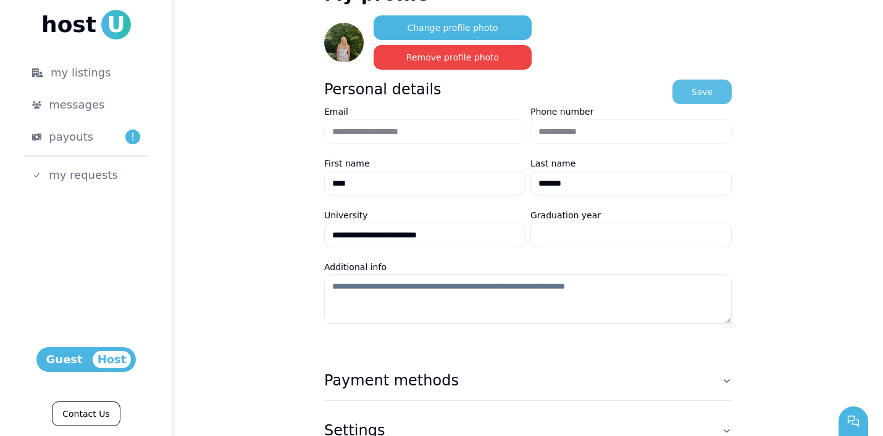
click at [706, 99] on button "Save" at bounding box center [701, 92] width 59 height 25
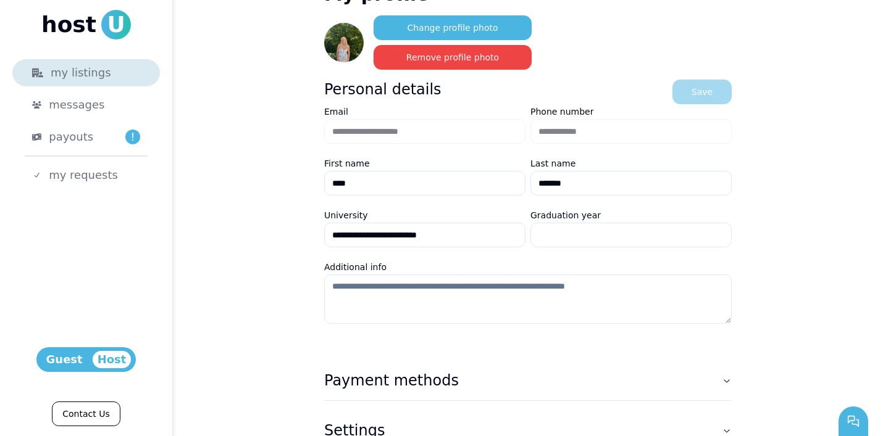
click at [53, 70] on div "my listings" at bounding box center [86, 72] width 108 height 17
